Goal: Navigation & Orientation: Find specific page/section

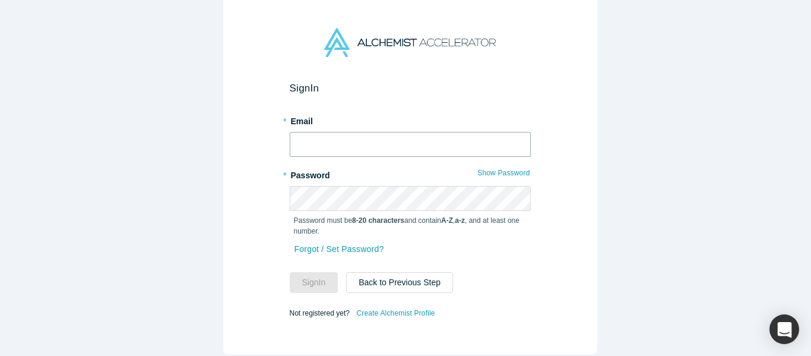
click at [414, 138] on input "text" at bounding box center [410, 144] width 241 height 25
type input "mich@alchemistaccelerator.com"
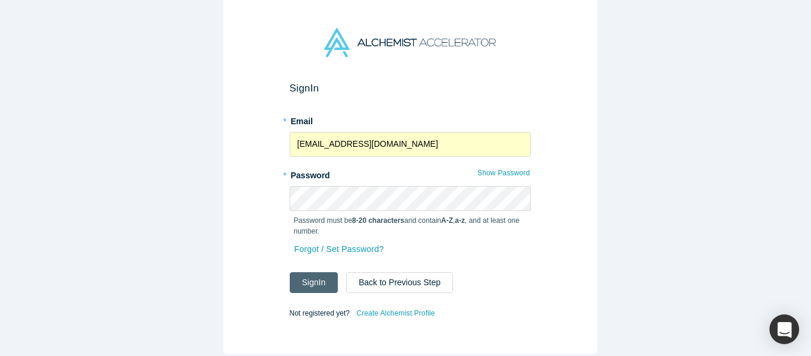
click at [316, 272] on button "Sign In" at bounding box center [314, 282] width 49 height 21
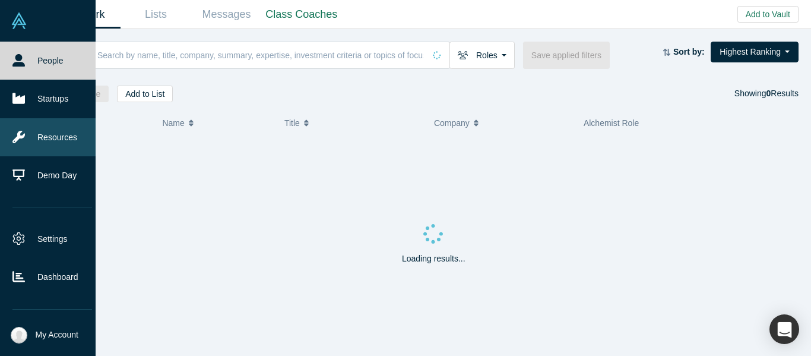
click at [29, 148] on link "Resources" at bounding box center [52, 137] width 105 height 38
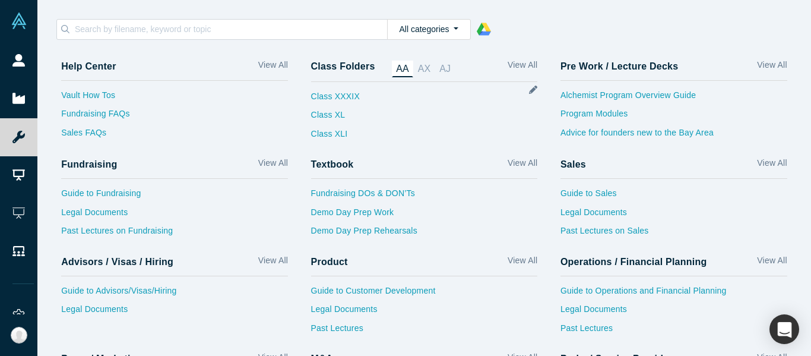
click at [477, 29] on icon at bounding box center [484, 29] width 15 height 15
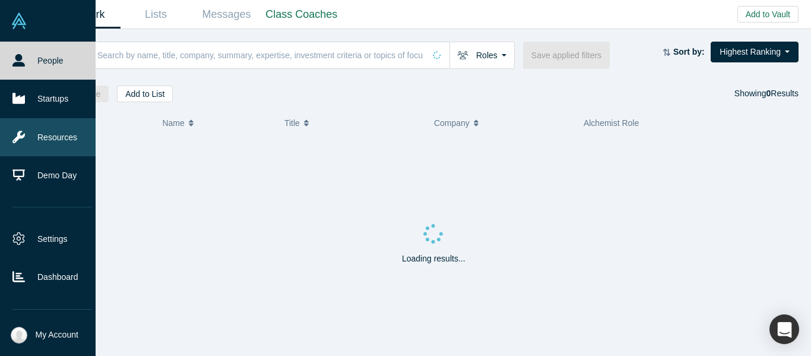
click at [40, 132] on link "Resources" at bounding box center [52, 137] width 105 height 38
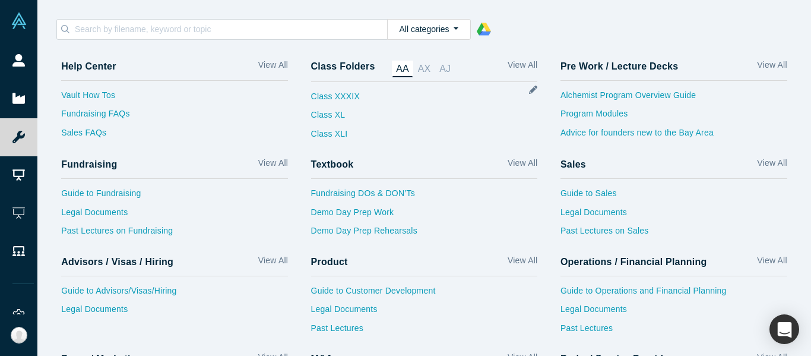
click at [483, 23] on icon at bounding box center [484, 29] width 15 height 15
click at [471, 27] on link at bounding box center [481, 29] width 21 height 15
